Goal: Task Accomplishment & Management: Manage account settings

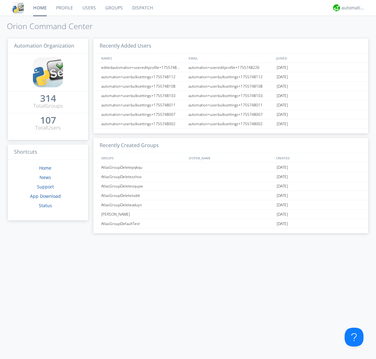
click at [89, 8] on link "Users" at bounding box center [89, 8] width 23 height 16
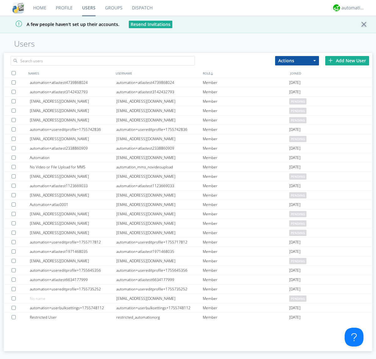
click at [347, 60] on div "Add New User" at bounding box center [347, 60] width 44 height 9
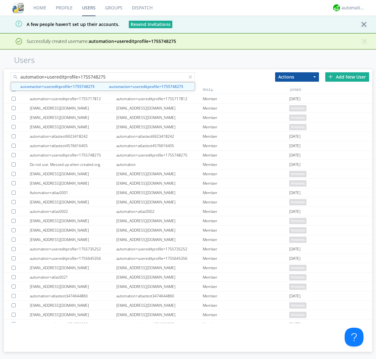
type input "automation+usereditprofile+1755748275"
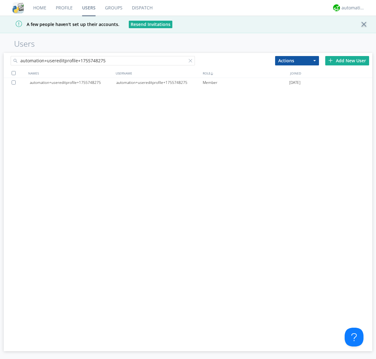
click at [159, 82] on div "automation+usereditprofile+1755748275" at bounding box center [159, 82] width 86 height 9
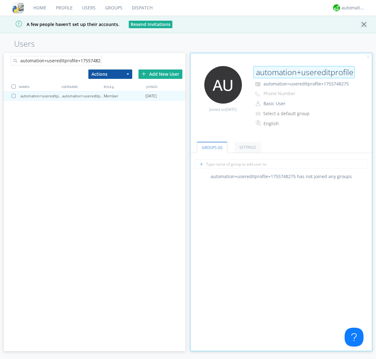
click at [304, 72] on input "automation+usereditprofile+1755748275" at bounding box center [303, 72] width 101 height 13
type input "editedautomation+usereditprofile+1755748275"
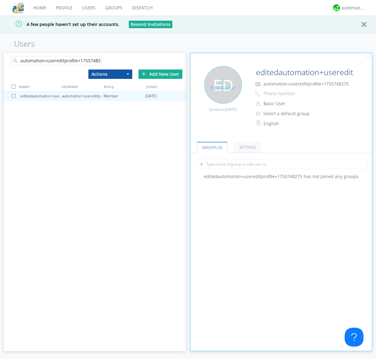
click at [223, 104] on div "Joined on [DATE]" at bounding box center [220, 108] width 51 height 9
